Goal: Entertainment & Leisure: Consume media (video, audio)

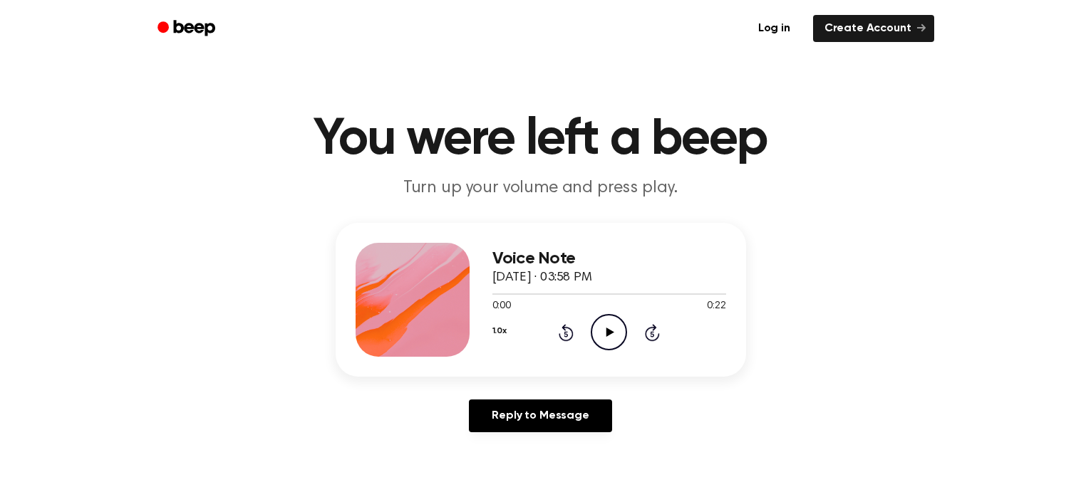
click at [616, 340] on icon "Play Audio" at bounding box center [609, 332] width 36 height 36
click at [566, 333] on icon at bounding box center [566, 334] width 4 height 6
click at [564, 333] on icon at bounding box center [566, 334] width 4 height 6
click at [566, 333] on icon at bounding box center [566, 334] width 4 height 6
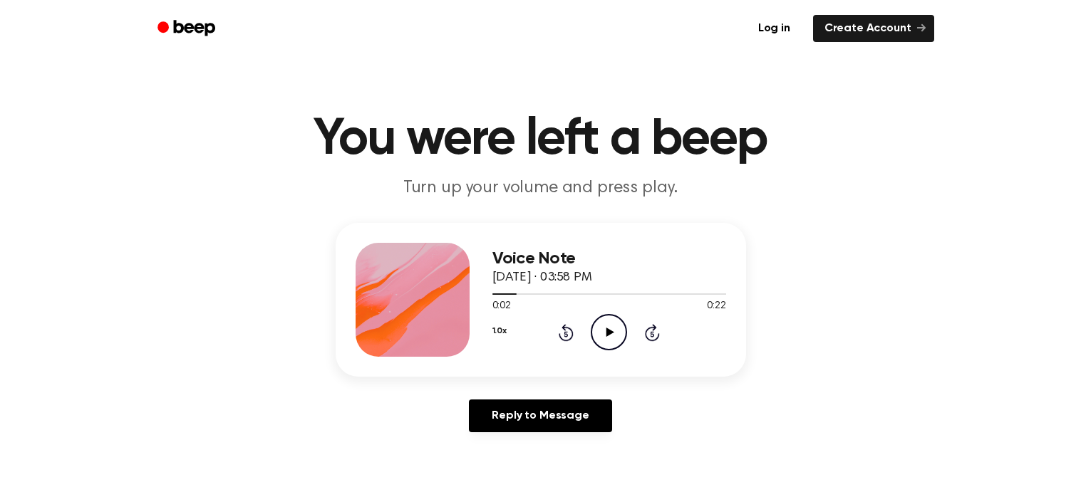
click at [566, 333] on icon at bounding box center [566, 334] width 4 height 6
click at [564, 332] on icon at bounding box center [566, 334] width 4 height 6
click at [652, 333] on icon at bounding box center [653, 334] width 4 height 6
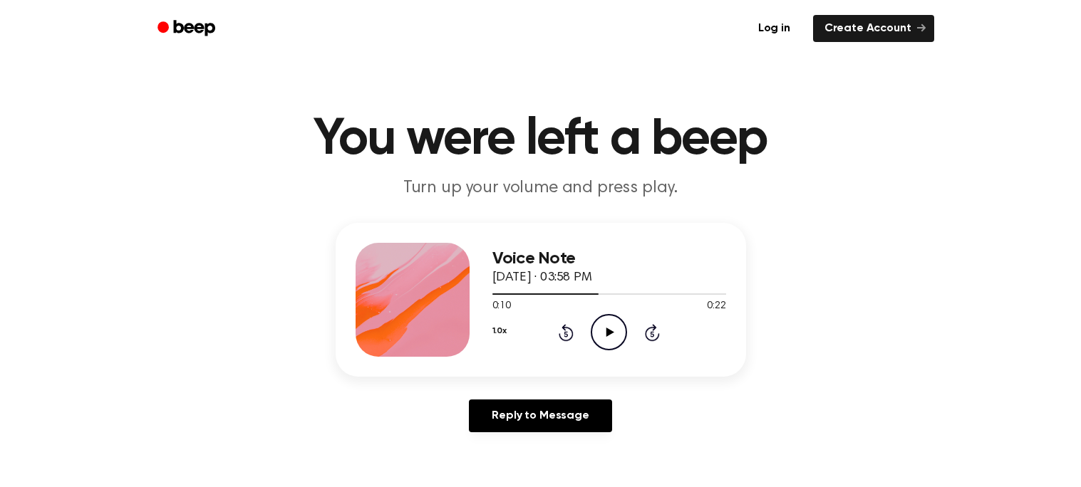
click at [652, 333] on icon at bounding box center [653, 334] width 4 height 6
click at [651, 331] on icon "Skip 5 seconds" at bounding box center [652, 333] width 16 height 19
click at [567, 336] on icon at bounding box center [566, 334] width 4 height 6
click at [566, 333] on icon at bounding box center [566, 334] width 4 height 6
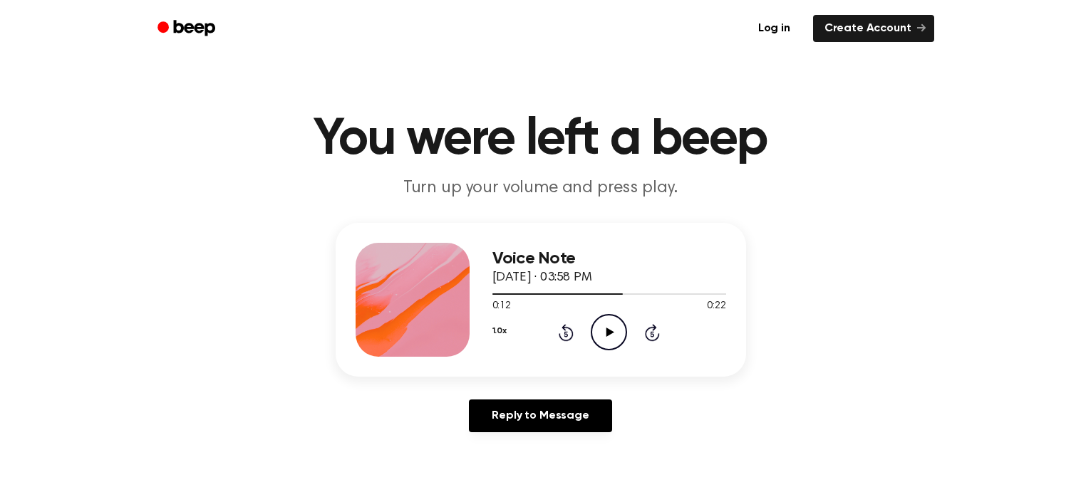
click at [557, 341] on div "1.0x Rewind 5 seconds Play Audio Skip 5 seconds" at bounding box center [609, 332] width 234 height 36
click at [560, 333] on icon at bounding box center [566, 332] width 15 height 17
click at [566, 334] on icon "Rewind 5 seconds" at bounding box center [566, 333] width 16 height 19
click at [564, 339] on icon at bounding box center [566, 332] width 15 height 17
click at [571, 333] on icon at bounding box center [566, 332] width 15 height 17
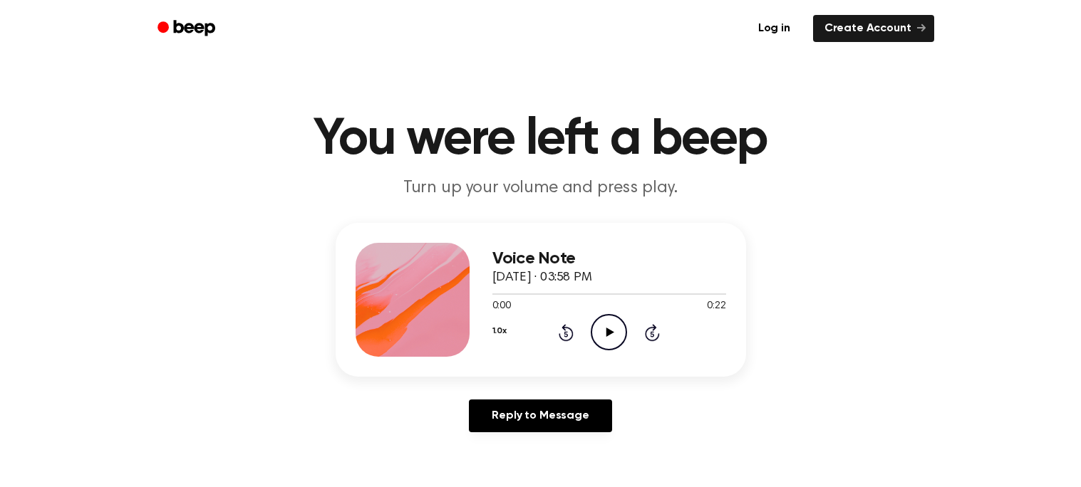
click at [566, 333] on icon at bounding box center [566, 334] width 4 height 6
click at [588, 336] on div "1.0x Rewind 5 seconds Play Audio Skip 5 seconds" at bounding box center [609, 332] width 234 height 36
click at [562, 358] on div "Voice Note [DATE] · 03:58 PM 0:00 0:22 Your browser does not support the [objec…" at bounding box center [541, 300] width 410 height 154
click at [596, 337] on icon "Play Audio" at bounding box center [609, 332] width 36 height 36
click at [566, 333] on icon at bounding box center [566, 334] width 4 height 6
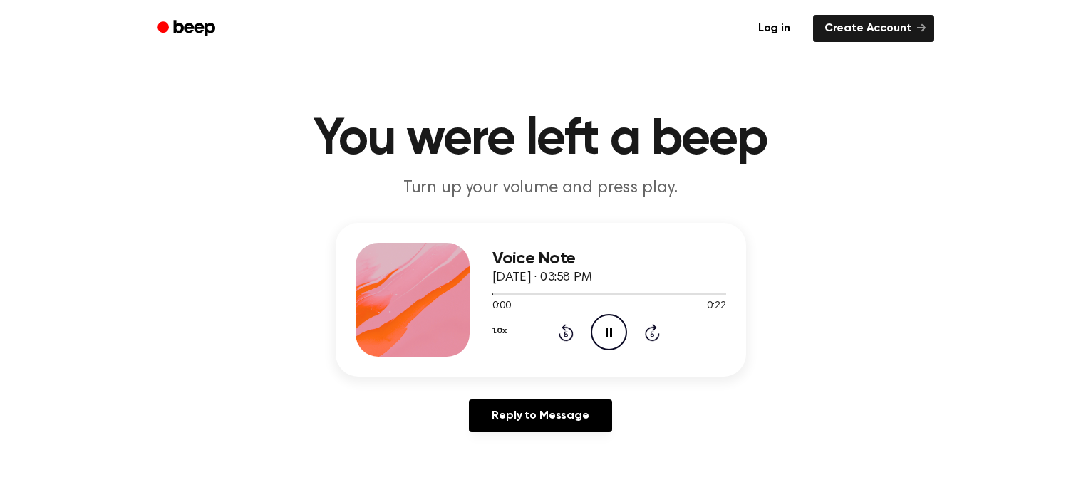
click at [566, 333] on icon at bounding box center [566, 334] width 4 height 6
click at [562, 324] on icon "Rewind 5 seconds" at bounding box center [566, 333] width 16 height 19
click at [566, 333] on icon at bounding box center [566, 334] width 4 height 6
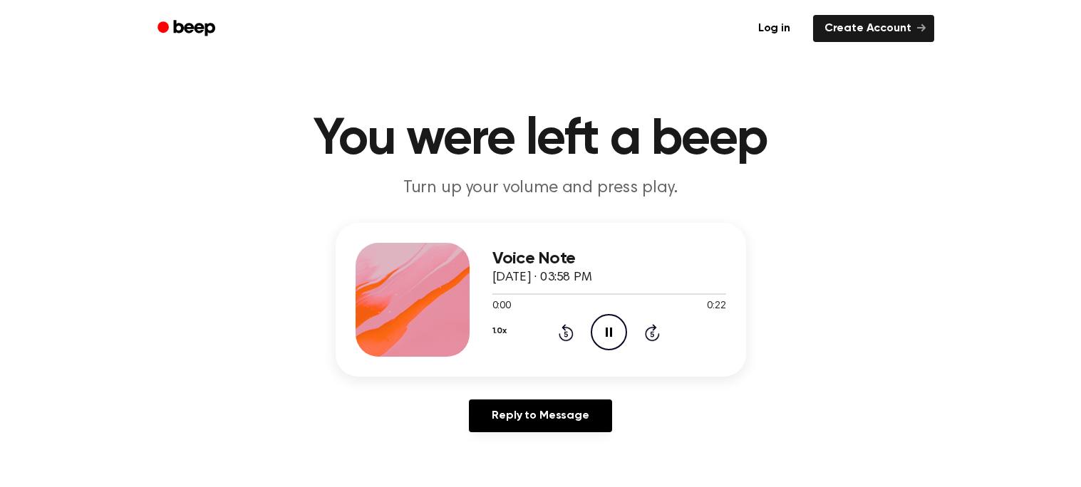
click at [566, 333] on icon at bounding box center [566, 334] width 4 height 6
click at [567, 326] on icon at bounding box center [566, 332] width 15 height 17
click at [566, 333] on icon at bounding box center [566, 334] width 4 height 6
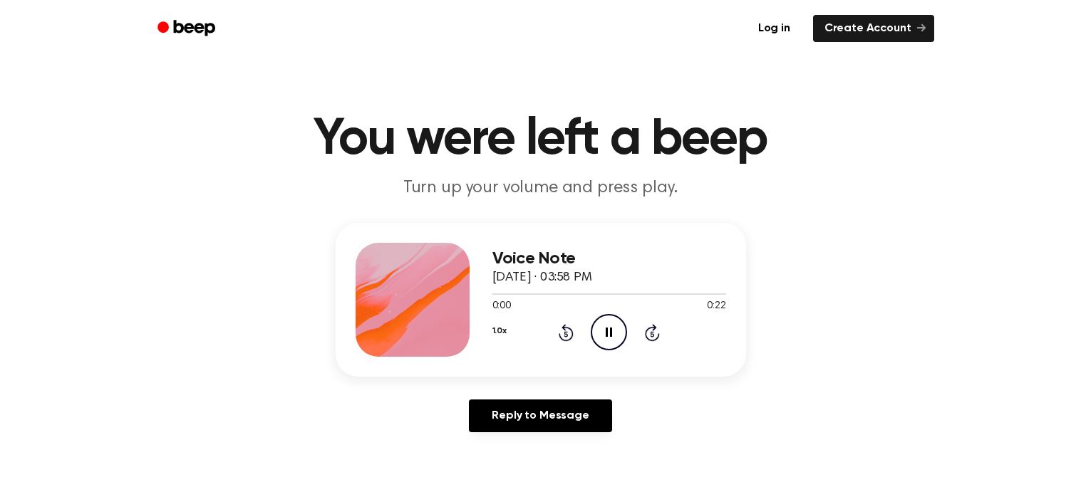
click at [566, 333] on icon at bounding box center [566, 334] width 4 height 6
click at [564, 333] on icon at bounding box center [566, 334] width 4 height 6
click at [559, 340] on icon "Rewind 5 seconds" at bounding box center [566, 333] width 16 height 19
click at [557, 335] on div "1.0x Rewind 5 seconds Pause Audio Skip 5 seconds" at bounding box center [609, 332] width 234 height 36
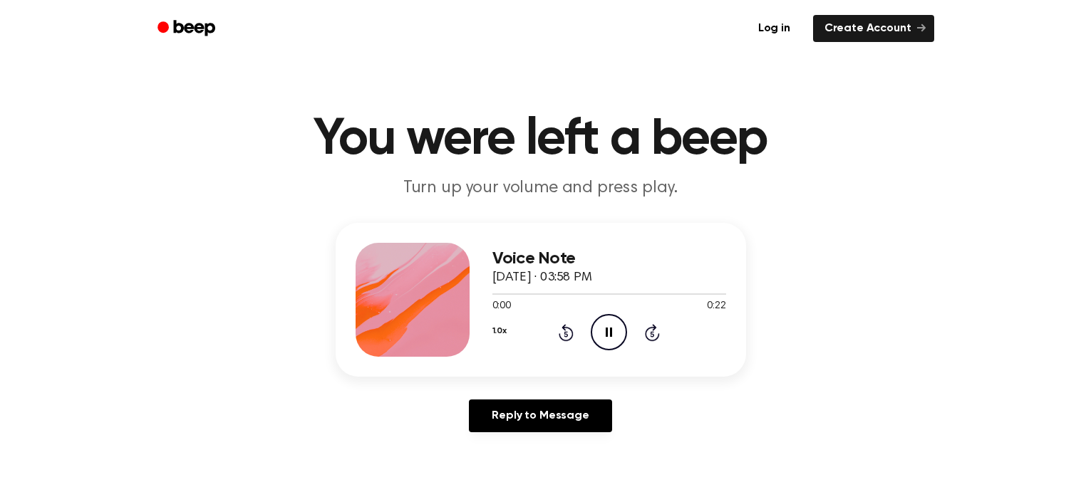
click at [559, 339] on icon "Rewind 5 seconds" at bounding box center [566, 333] width 16 height 19
click at [561, 339] on icon at bounding box center [566, 332] width 15 height 17
click at [561, 340] on icon "Rewind 5 seconds" at bounding box center [566, 333] width 16 height 19
click at [561, 341] on icon "Rewind 5 seconds" at bounding box center [566, 333] width 16 height 19
click at [562, 339] on icon at bounding box center [566, 332] width 15 height 17
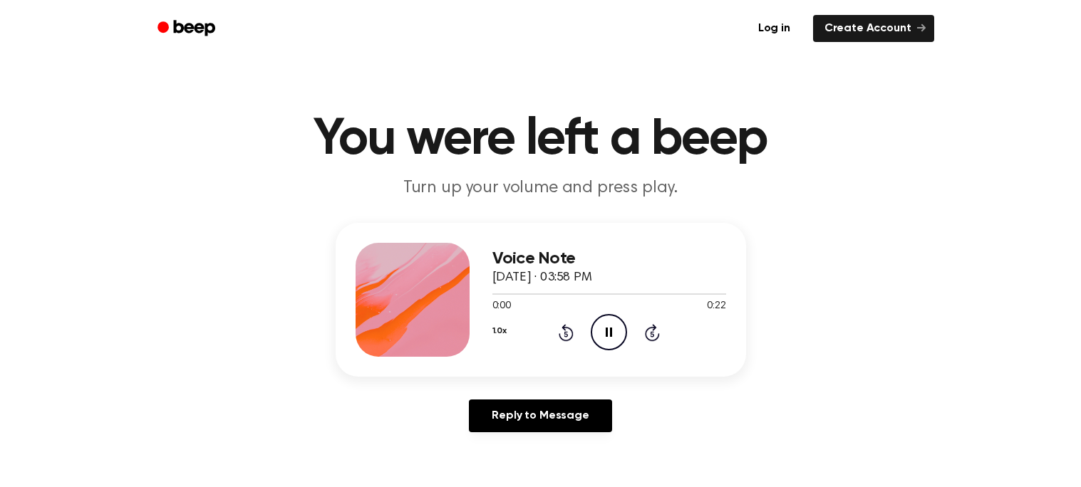
click at [561, 340] on icon "Rewind 5 seconds" at bounding box center [566, 333] width 16 height 19
click at [561, 338] on icon at bounding box center [566, 332] width 15 height 17
click at [561, 340] on icon "Rewind 5 seconds" at bounding box center [566, 333] width 16 height 19
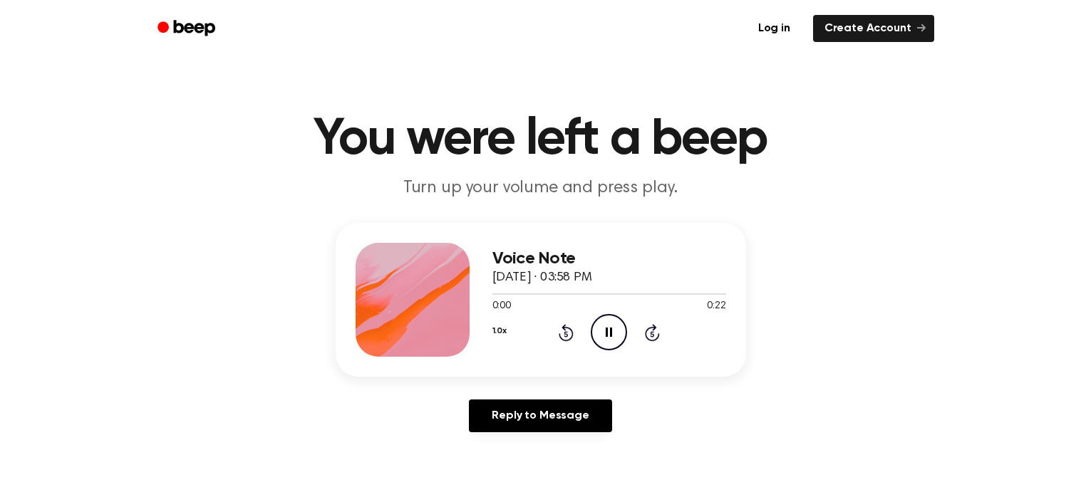
click at [562, 338] on icon at bounding box center [566, 332] width 15 height 17
click at [566, 333] on icon at bounding box center [566, 334] width 4 height 6
click at [571, 324] on icon "Rewind 5 seconds" at bounding box center [566, 333] width 16 height 19
click at [574, 323] on div "1.0x Rewind 5 seconds Pause Audio Skip 5 seconds" at bounding box center [609, 332] width 234 height 36
click at [568, 338] on icon "Rewind 5 seconds" at bounding box center [566, 333] width 16 height 19
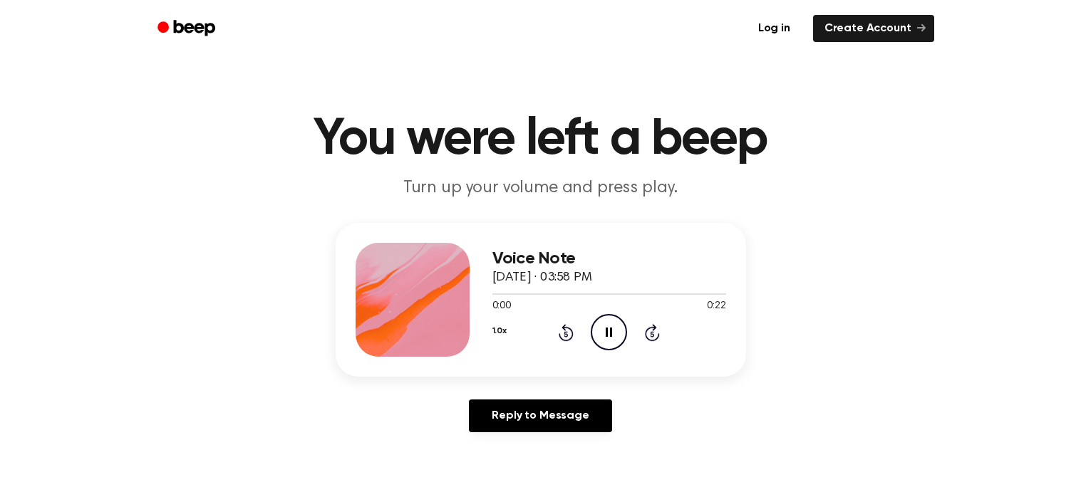
click at [567, 331] on icon at bounding box center [566, 334] width 4 height 6
click at [564, 333] on icon at bounding box center [566, 334] width 4 height 6
click at [566, 333] on icon at bounding box center [566, 334] width 4 height 6
click at [564, 333] on icon at bounding box center [566, 334] width 4 height 6
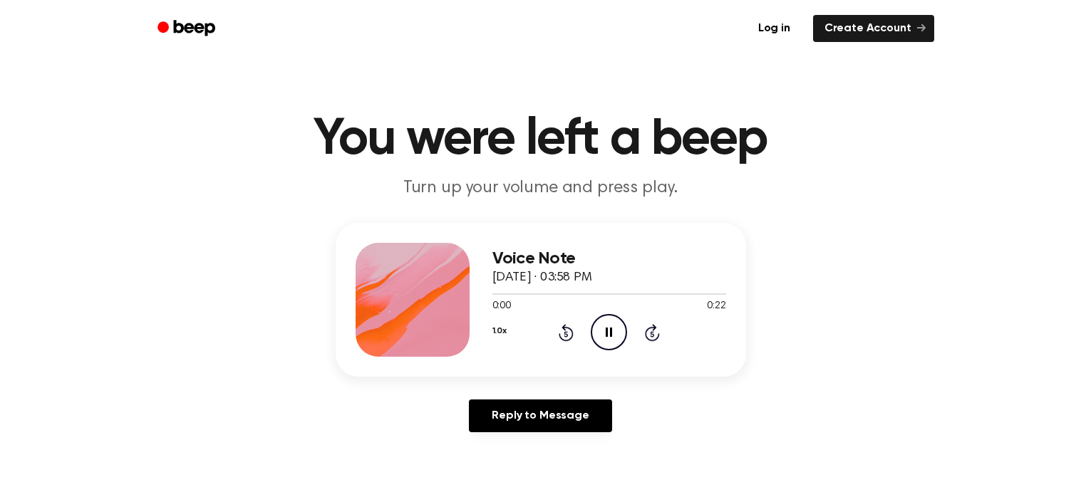
click at [566, 333] on icon at bounding box center [566, 334] width 4 height 6
click at [573, 324] on icon "Rewind 5 seconds" at bounding box center [566, 333] width 16 height 19
click at [581, 299] on div at bounding box center [609, 293] width 234 height 11
click at [569, 314] on div "1.0x Rewind 5 seconds Pause Audio Skip 5 seconds" at bounding box center [609, 332] width 234 height 36
click at [571, 327] on icon "Rewind 5 seconds" at bounding box center [566, 333] width 16 height 19
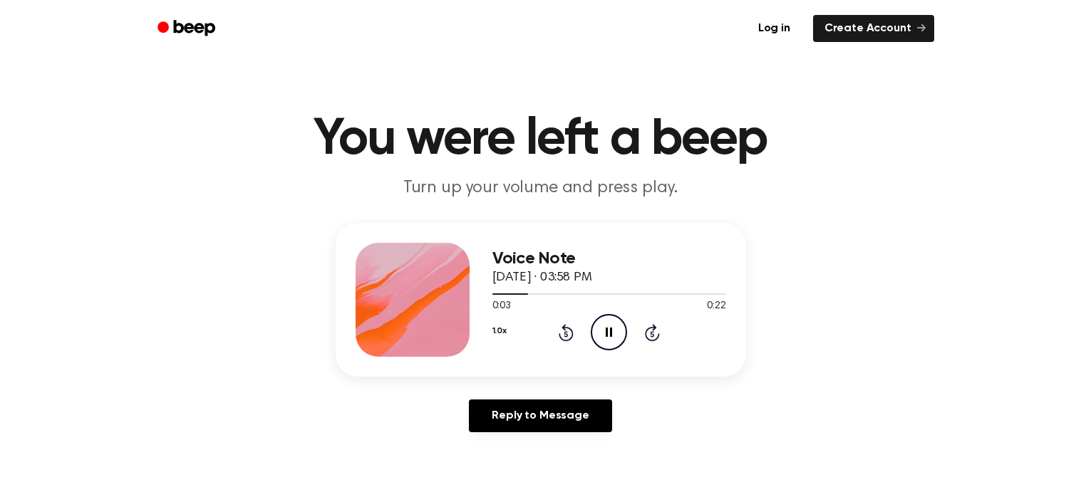
click at [584, 318] on div "1.0x Rewind 5 seconds Pause Audio Skip 5 seconds" at bounding box center [609, 332] width 234 height 36
click at [566, 333] on icon at bounding box center [566, 334] width 4 height 6
click at [564, 330] on icon at bounding box center [566, 332] width 15 height 17
click at [566, 333] on icon at bounding box center [566, 334] width 4 height 6
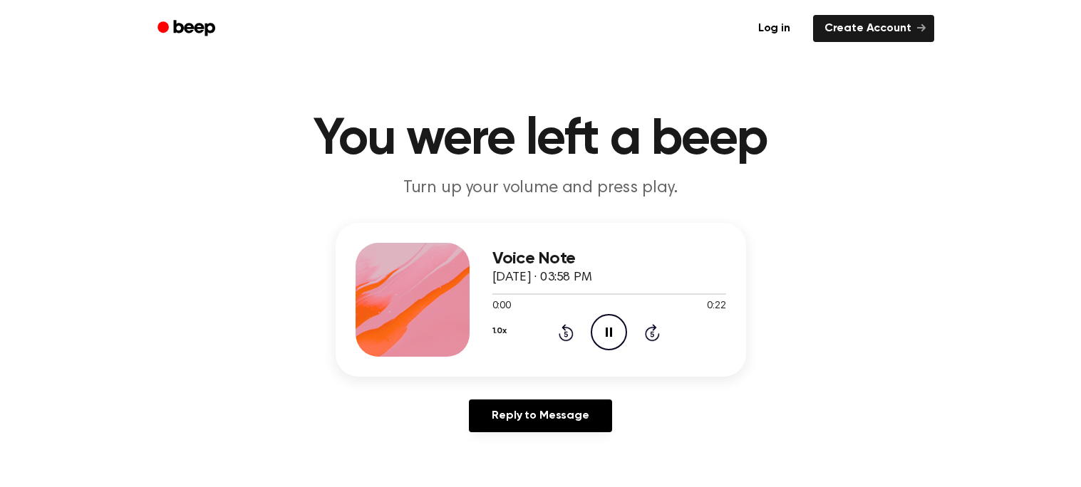
click at [566, 333] on icon at bounding box center [566, 334] width 4 height 6
click at [574, 333] on div "1.0x Rewind 5 seconds Pause Audio Skip 5 seconds" at bounding box center [609, 332] width 234 height 36
click at [571, 333] on icon at bounding box center [566, 332] width 15 height 17
click at [566, 333] on icon at bounding box center [566, 334] width 4 height 6
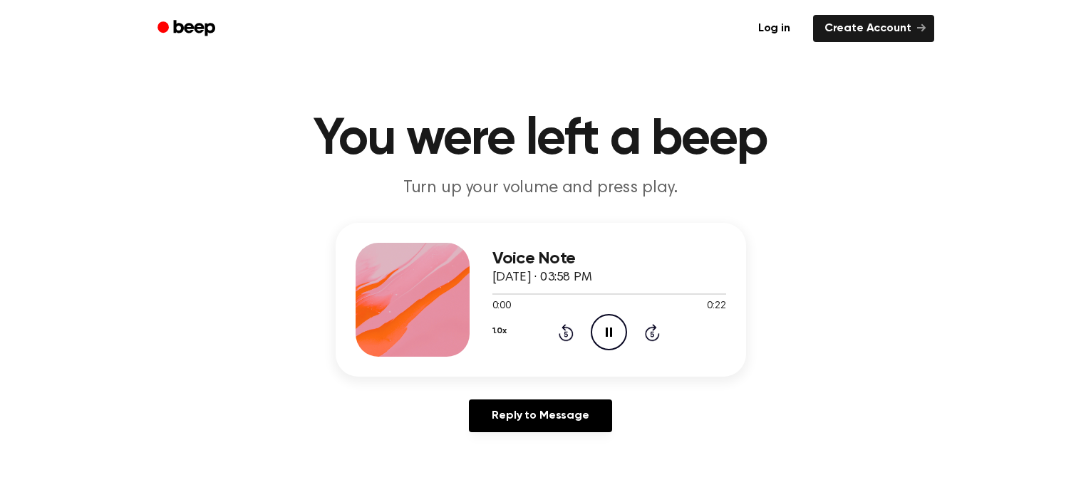
click at [566, 333] on icon at bounding box center [566, 334] width 4 height 6
click at [566, 333] on icon "Rewind 5 seconds" at bounding box center [566, 333] width 16 height 19
click at [566, 333] on icon at bounding box center [566, 334] width 4 height 6
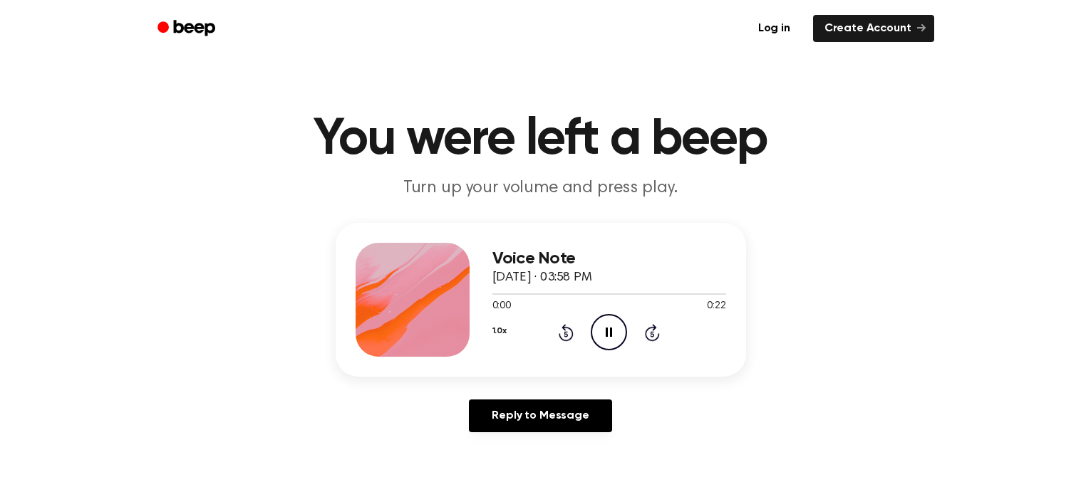
click at [566, 333] on icon at bounding box center [566, 334] width 4 height 6
click at [561, 333] on icon "Rewind 5 seconds" at bounding box center [566, 333] width 16 height 19
click at [518, 332] on div "1.0x Rewind 5 seconds Pause Audio Skip 5 seconds" at bounding box center [609, 332] width 234 height 36
click at [497, 327] on button "1.0x" at bounding box center [499, 331] width 14 height 24
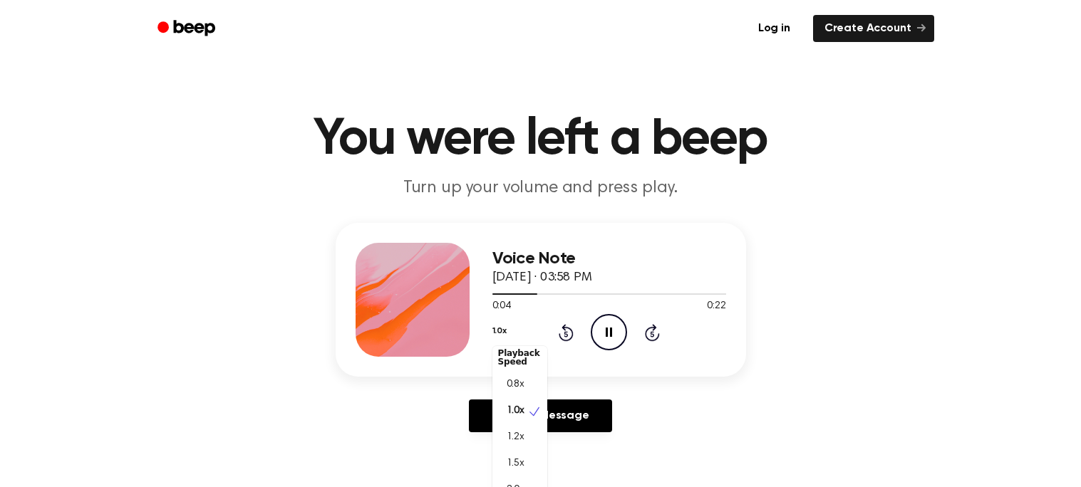
click at [735, 385] on div "Voice Note [DATE] · 03:58 PM 0:04 0:22 Your browser does not support the [objec…" at bounding box center [540, 333] width 1047 height 221
click at [502, 323] on button "1.0x" at bounding box center [499, 331] width 14 height 24
click at [519, 393] on span "0.8x" at bounding box center [516, 390] width 18 height 15
click at [567, 331] on icon at bounding box center [566, 334] width 4 height 6
click at [567, 338] on icon "Rewind 5 seconds" at bounding box center [566, 333] width 16 height 19
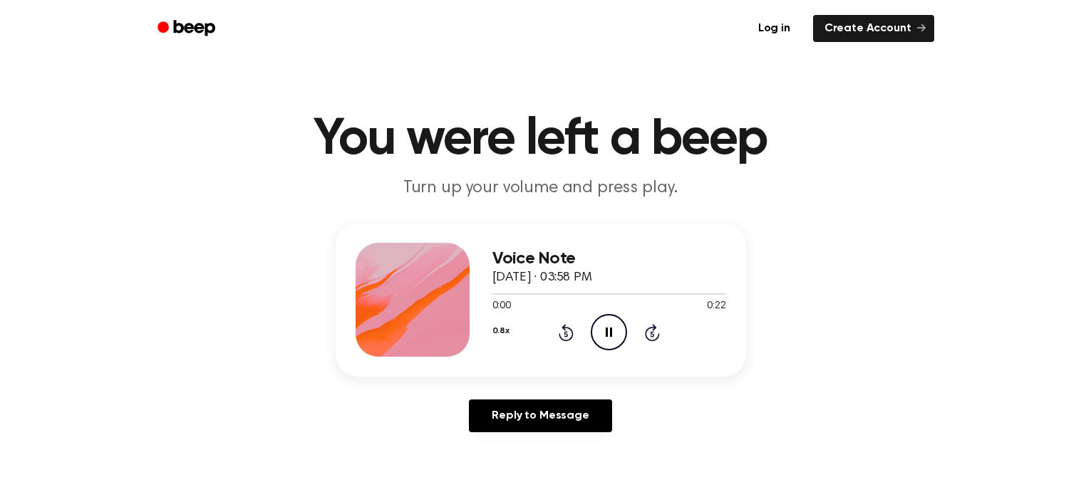
click at [566, 334] on icon "Rewind 5 seconds" at bounding box center [566, 333] width 16 height 19
click at [566, 333] on icon at bounding box center [566, 334] width 4 height 6
click at [559, 338] on icon "Rewind 5 seconds" at bounding box center [566, 333] width 16 height 19
click at [562, 338] on icon at bounding box center [566, 332] width 15 height 17
click at [566, 333] on icon at bounding box center [566, 334] width 4 height 6
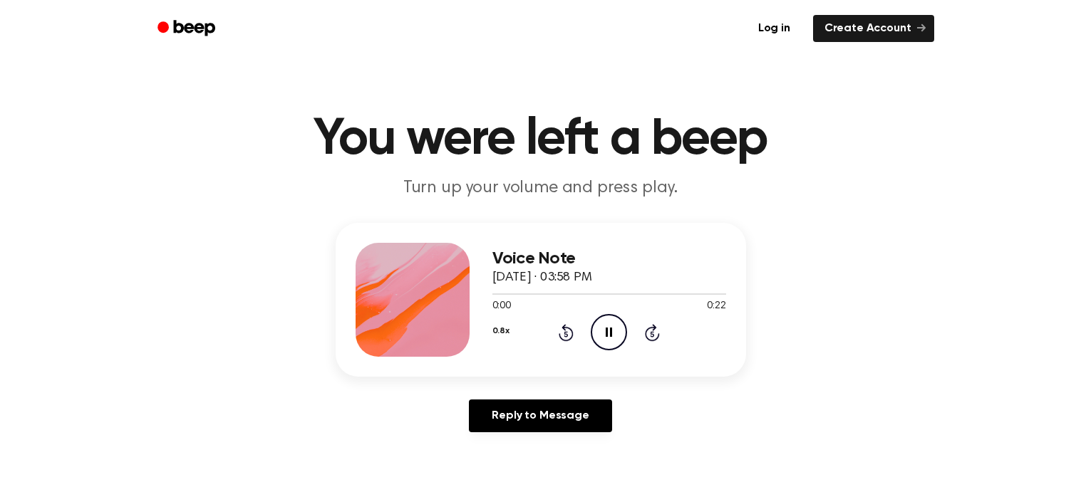
click at [566, 333] on icon at bounding box center [566, 334] width 4 height 6
click at [567, 332] on icon at bounding box center [566, 334] width 4 height 6
click at [566, 333] on icon at bounding box center [566, 334] width 4 height 6
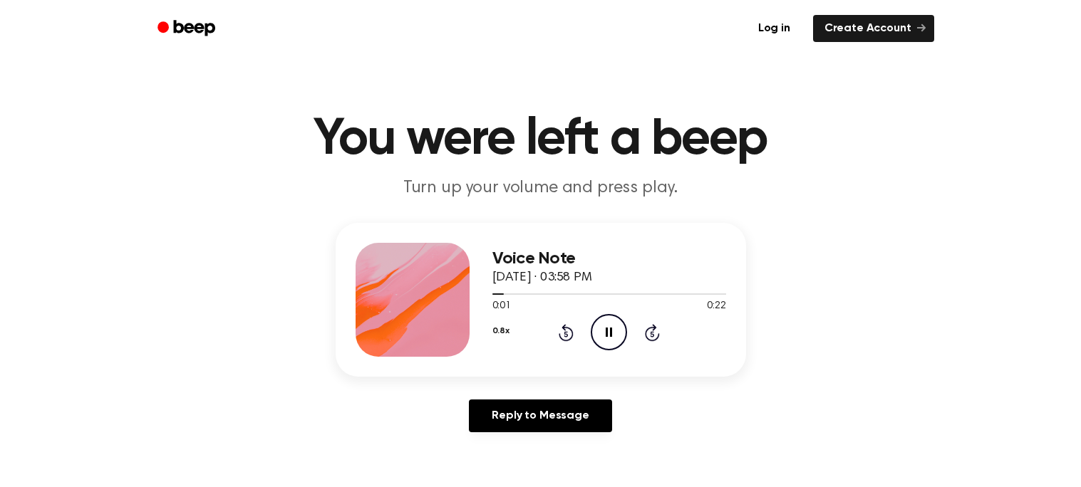
click at [504, 341] on button "0.8x" at bounding box center [500, 331] width 17 height 24
click at [524, 483] on span "2.0x" at bounding box center [516, 490] width 18 height 15
click at [566, 333] on icon at bounding box center [566, 334] width 4 height 6
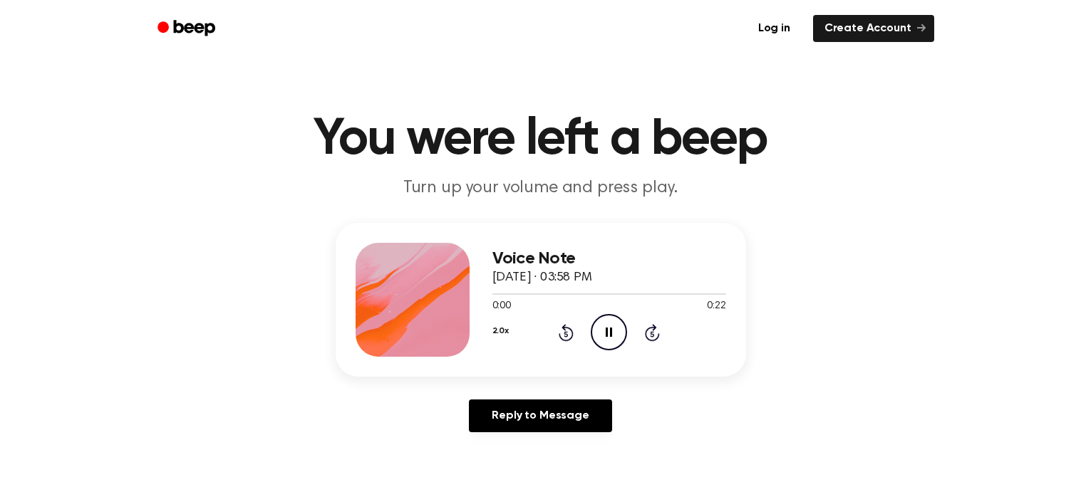
click at [566, 333] on icon at bounding box center [566, 334] width 4 height 6
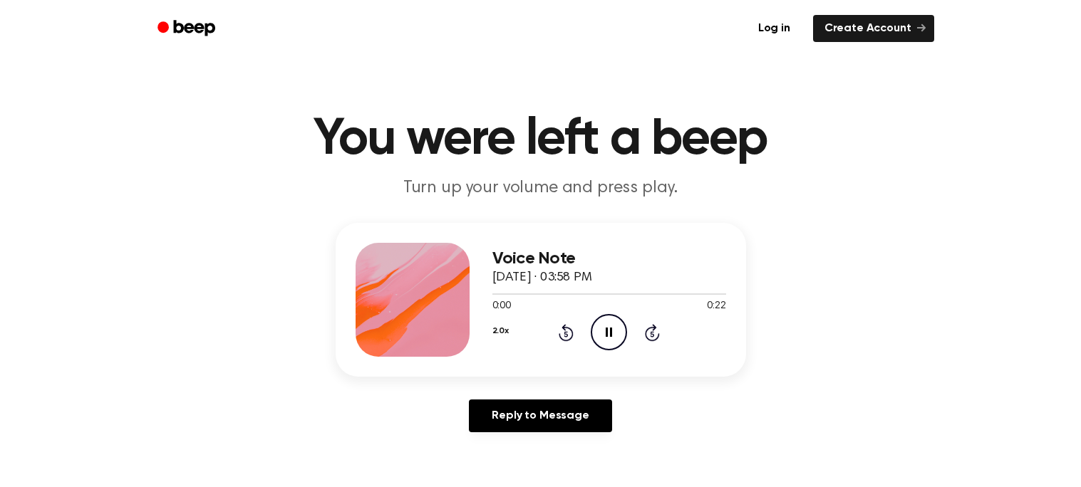
click at [566, 334] on icon "Rewind 5 seconds" at bounding box center [566, 333] width 16 height 19
click at [566, 333] on icon at bounding box center [566, 334] width 4 height 6
click at [563, 335] on icon "Rewind 5 seconds" at bounding box center [566, 333] width 16 height 19
click at [566, 333] on icon at bounding box center [566, 334] width 4 height 6
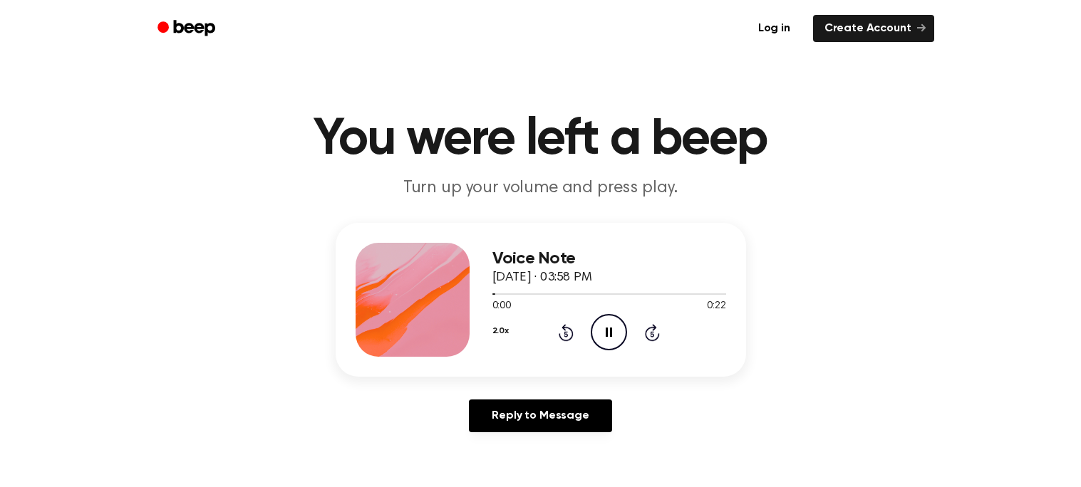
click at [652, 333] on icon at bounding box center [653, 334] width 4 height 6
click at [564, 331] on icon "Rewind 5 seconds" at bounding box center [566, 333] width 16 height 19
click at [564, 330] on icon at bounding box center [566, 332] width 15 height 17
click at [566, 333] on icon at bounding box center [566, 334] width 4 height 6
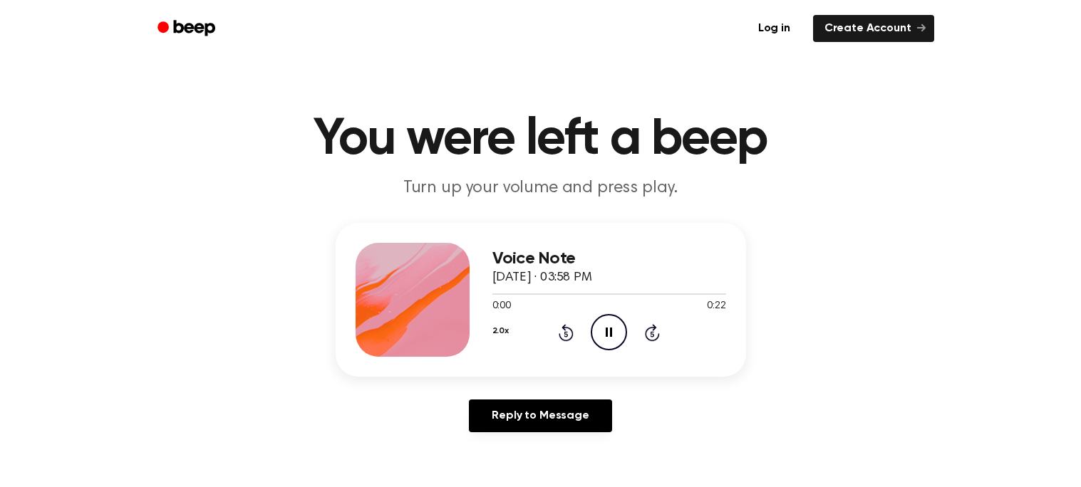
click at [560, 336] on icon at bounding box center [566, 332] width 15 height 17
click at [566, 333] on icon at bounding box center [566, 334] width 4 height 6
click at [608, 320] on icon "Pause Audio" at bounding box center [609, 332] width 36 height 36
click at [564, 333] on icon at bounding box center [566, 334] width 4 height 6
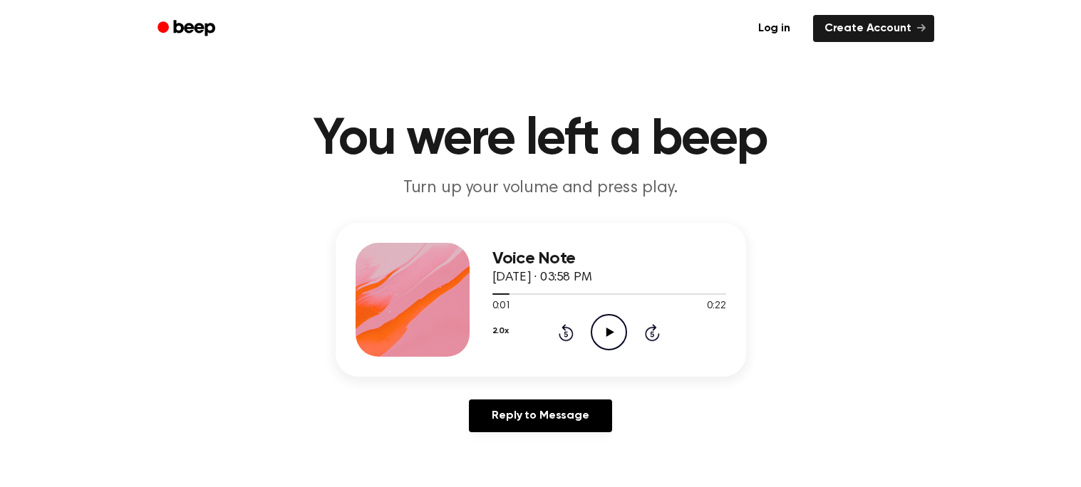
click at [564, 333] on icon at bounding box center [566, 334] width 4 height 6
click at [651, 339] on icon at bounding box center [652, 332] width 15 height 17
click at [571, 333] on icon "Rewind 5 seconds" at bounding box center [566, 333] width 16 height 19
